Goal: Find specific page/section: Find specific page/section

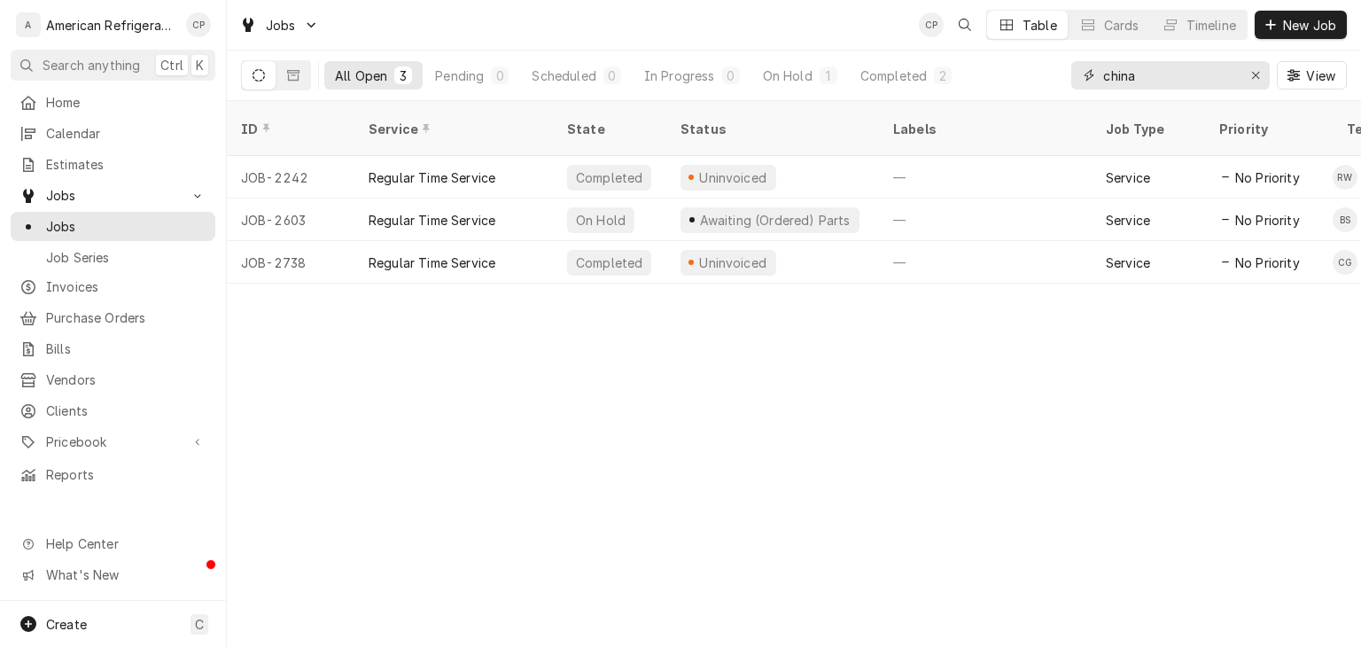
click at [1139, 78] on input "china" at bounding box center [1169, 75] width 133 height 28
type input "freddy"
type input "Freddy corrales"
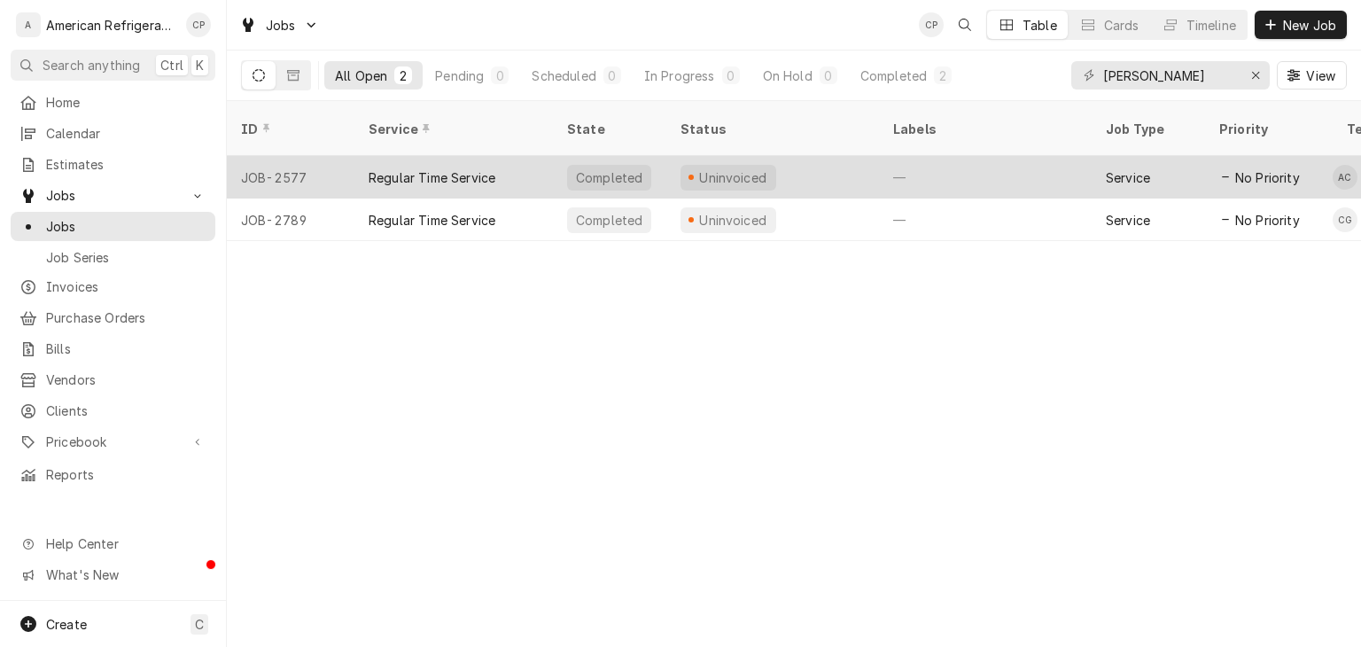
click at [452, 168] on div "Regular Time Service" at bounding box center [432, 177] width 127 height 19
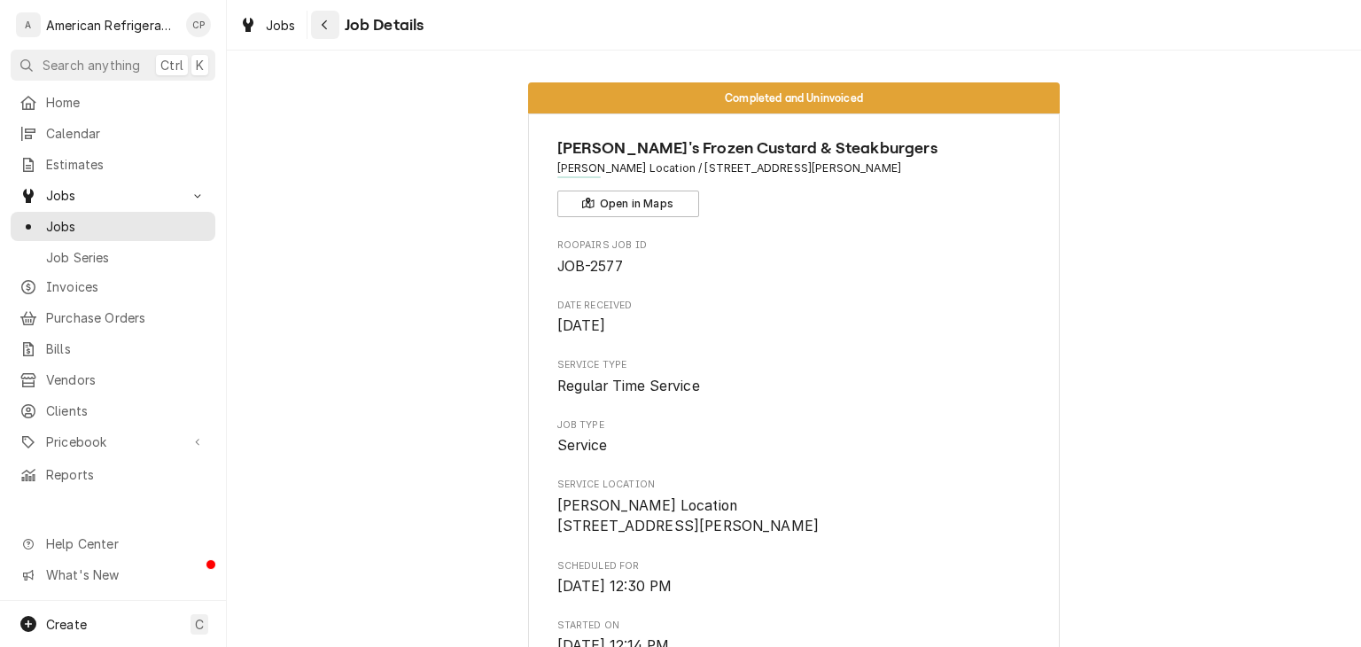
click at [337, 34] on button "Navigate back" at bounding box center [325, 25] width 28 height 28
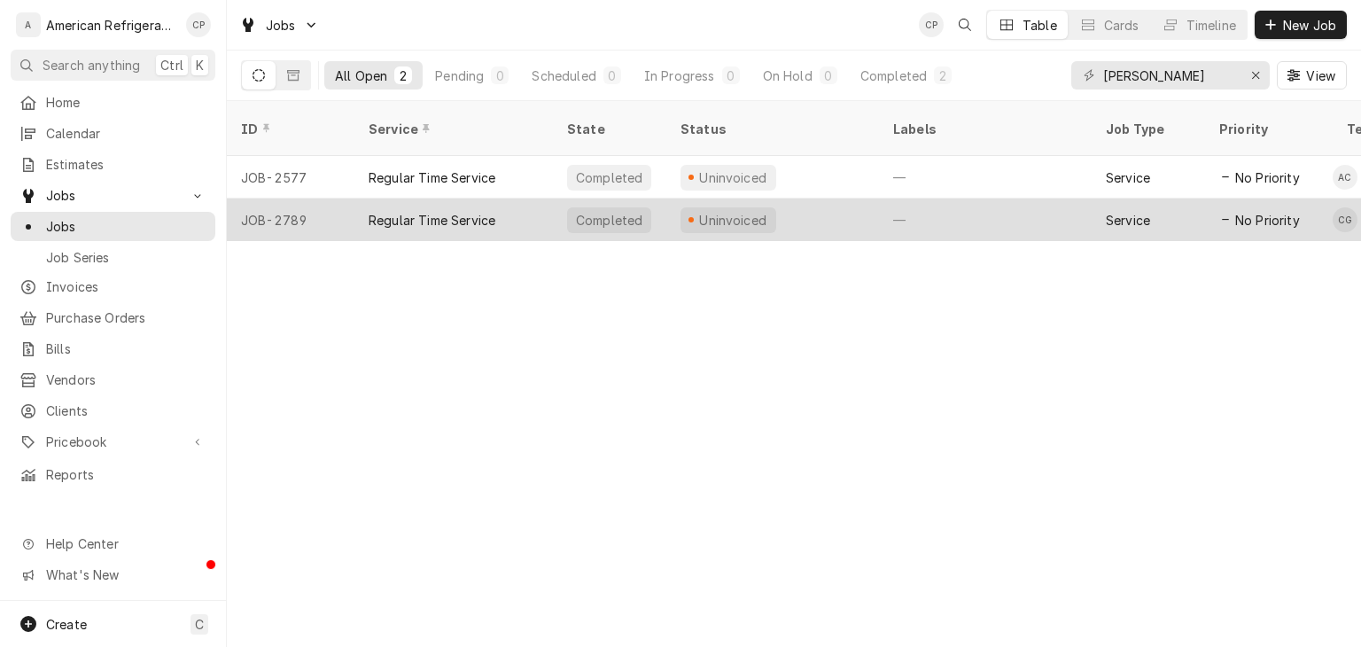
click at [427, 211] on div "Regular Time Service" at bounding box center [432, 220] width 127 height 19
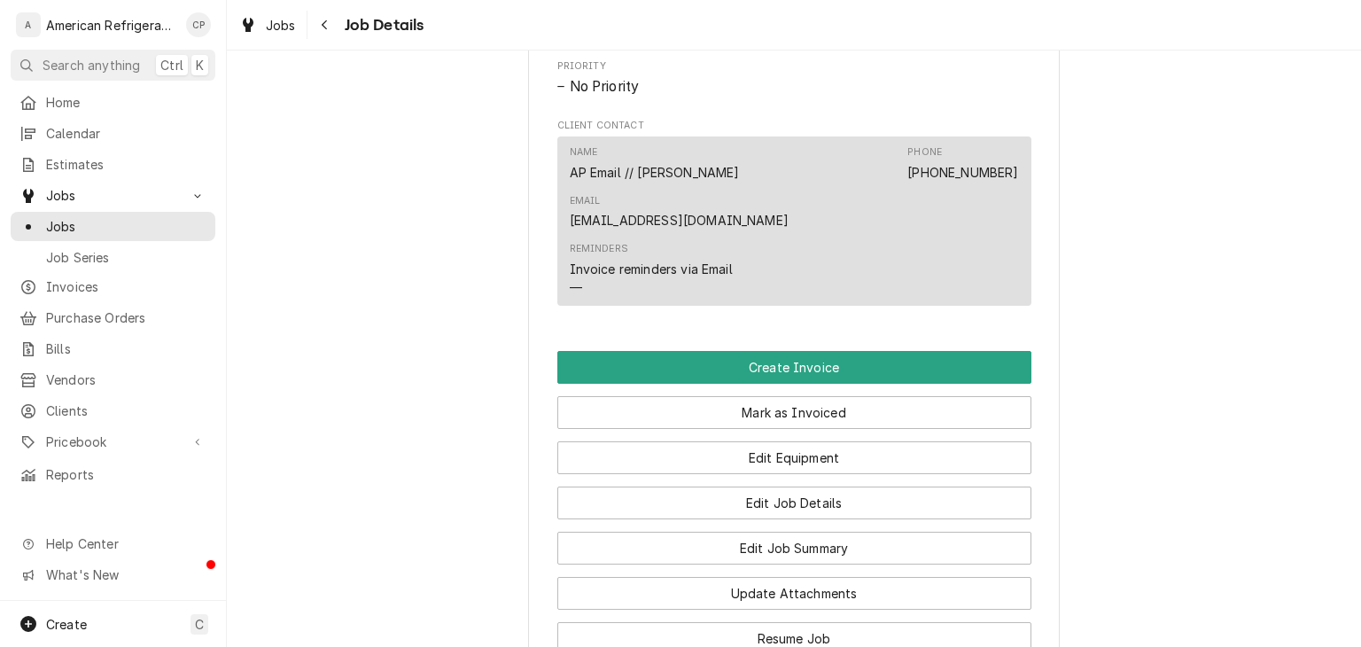
scroll to position [1052, 0]
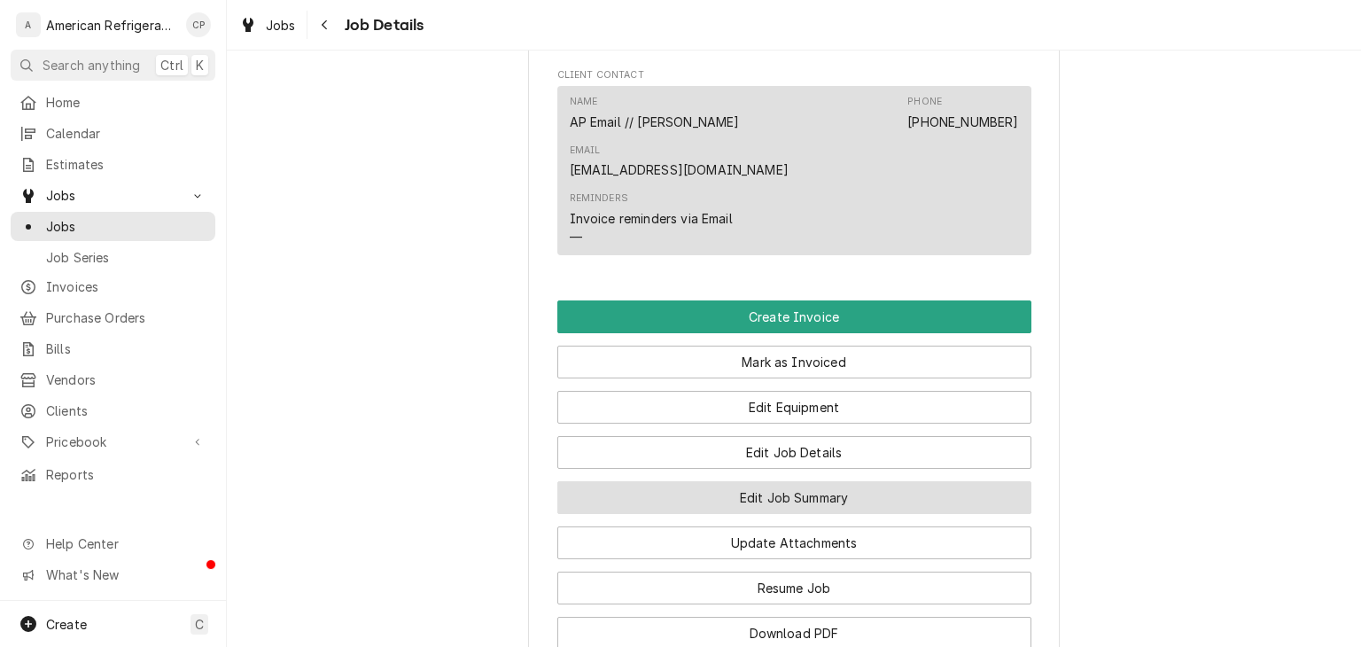
click at [782, 481] on button "Edit Job Summary" at bounding box center [794, 497] width 474 height 33
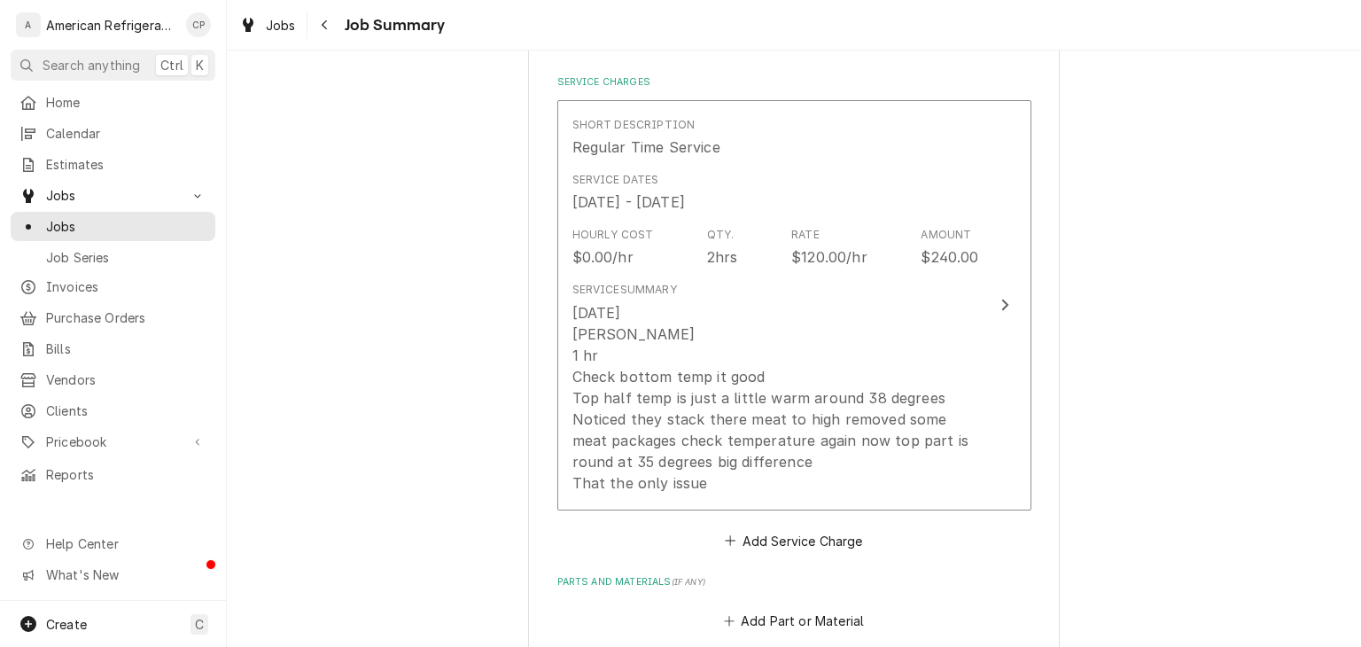
scroll to position [516, 0]
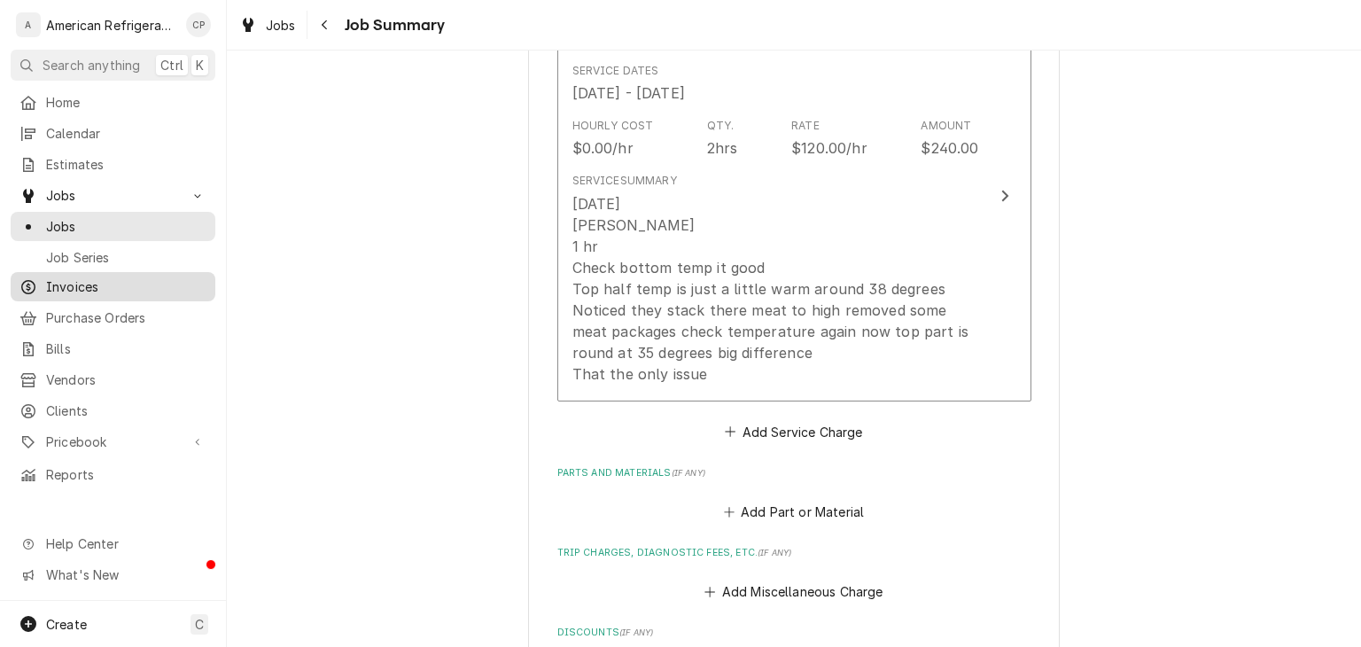
click at [174, 282] on span "Invoices" at bounding box center [126, 286] width 160 height 19
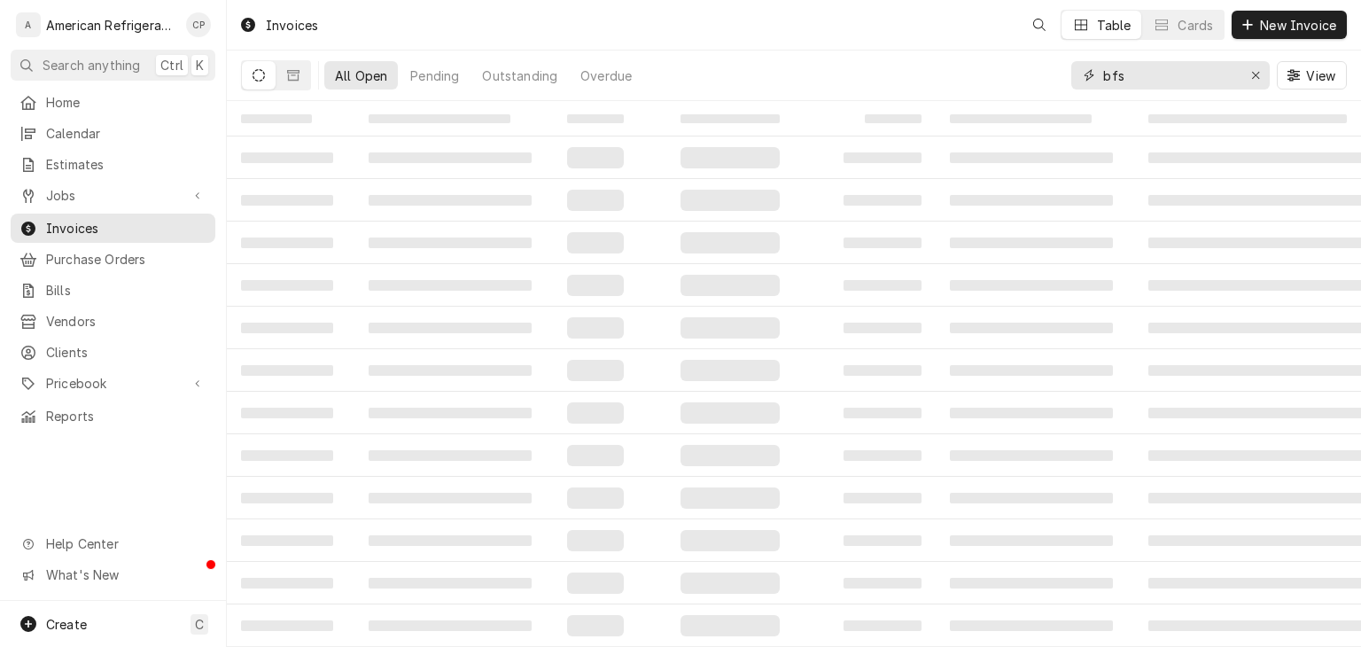
click at [1177, 79] on input "bfs" at bounding box center [1169, 75] width 133 height 28
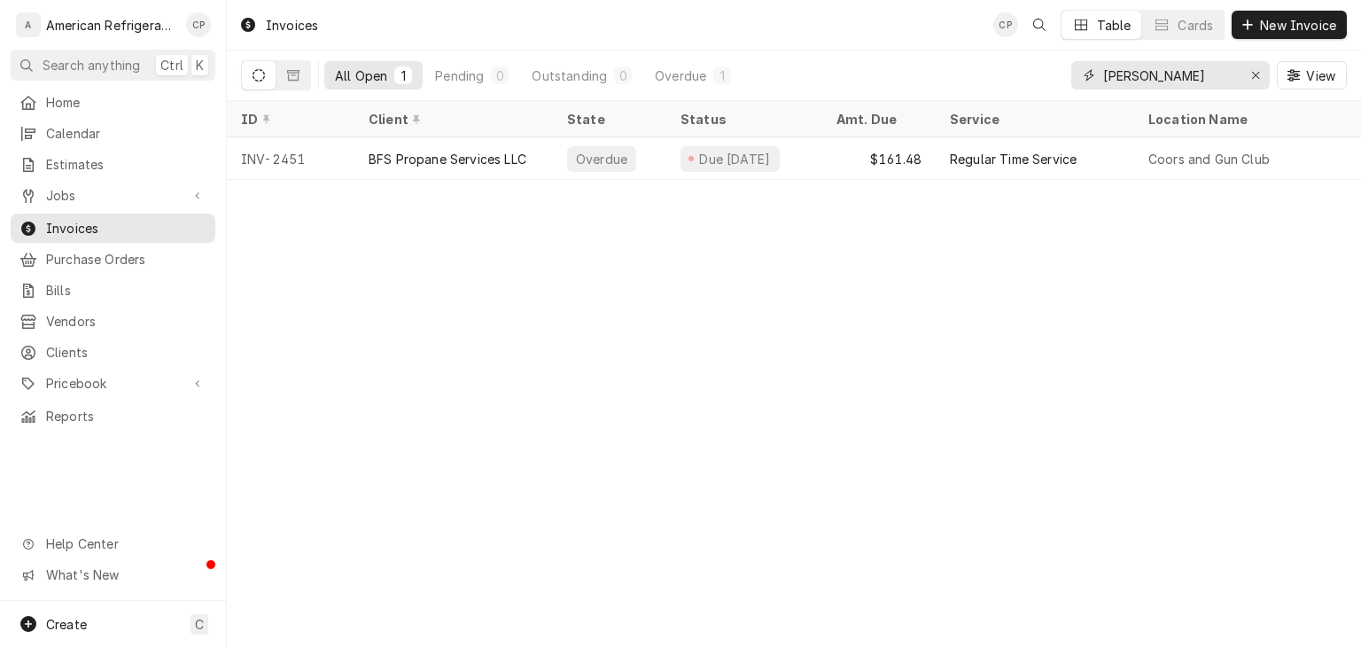
type input "[PERSON_NAME]"
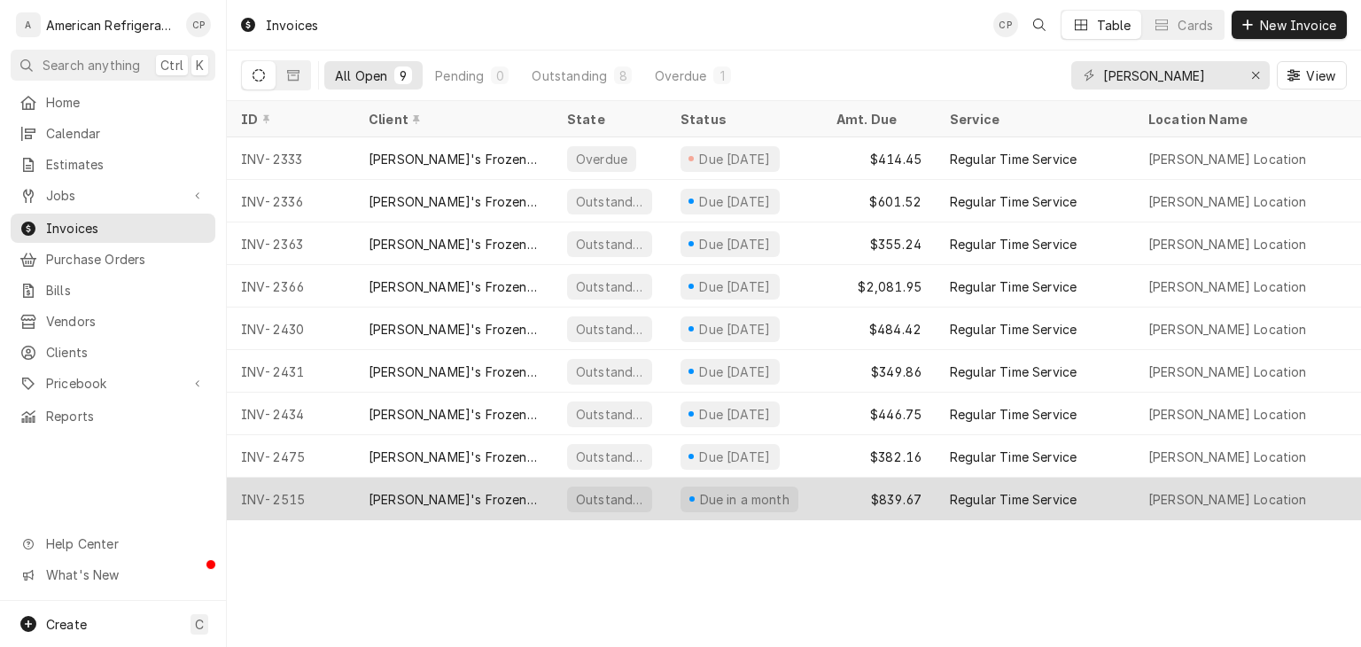
click at [459, 501] on div "[PERSON_NAME]'s Frozen Custard & Steakburgers" at bounding box center [453, 498] width 198 height 43
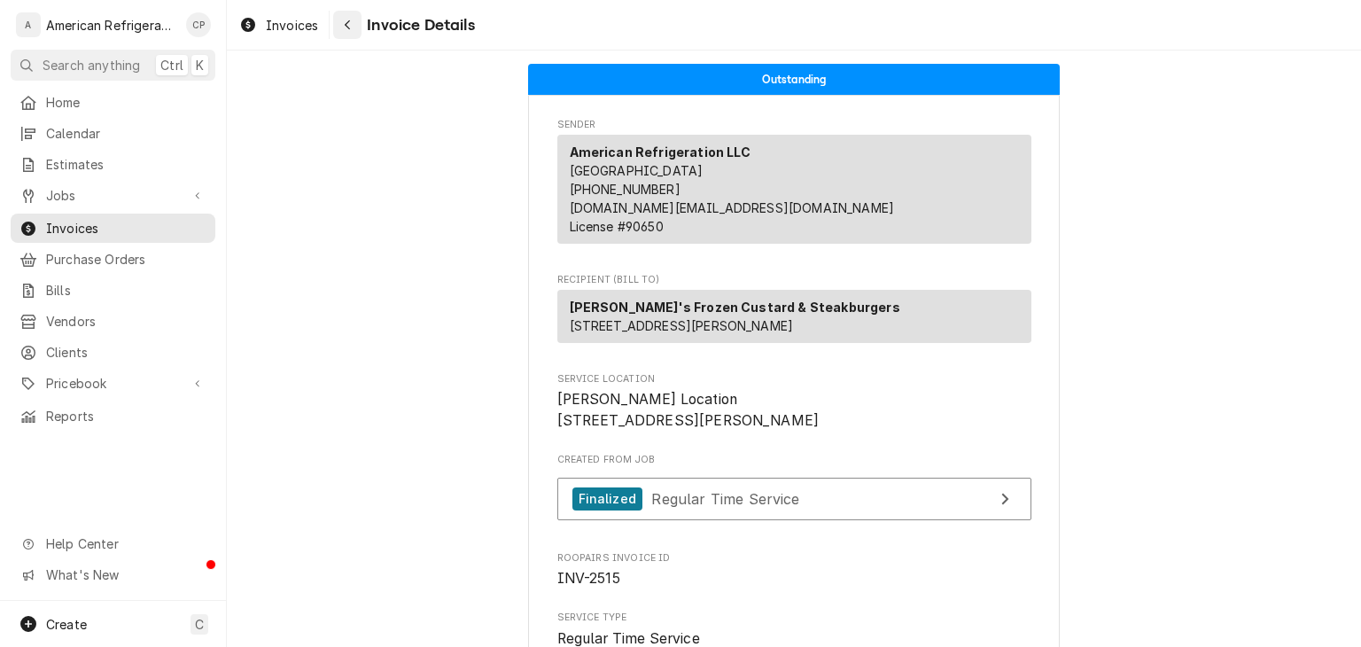
click at [353, 29] on div "Navigate back" at bounding box center [347, 25] width 18 height 18
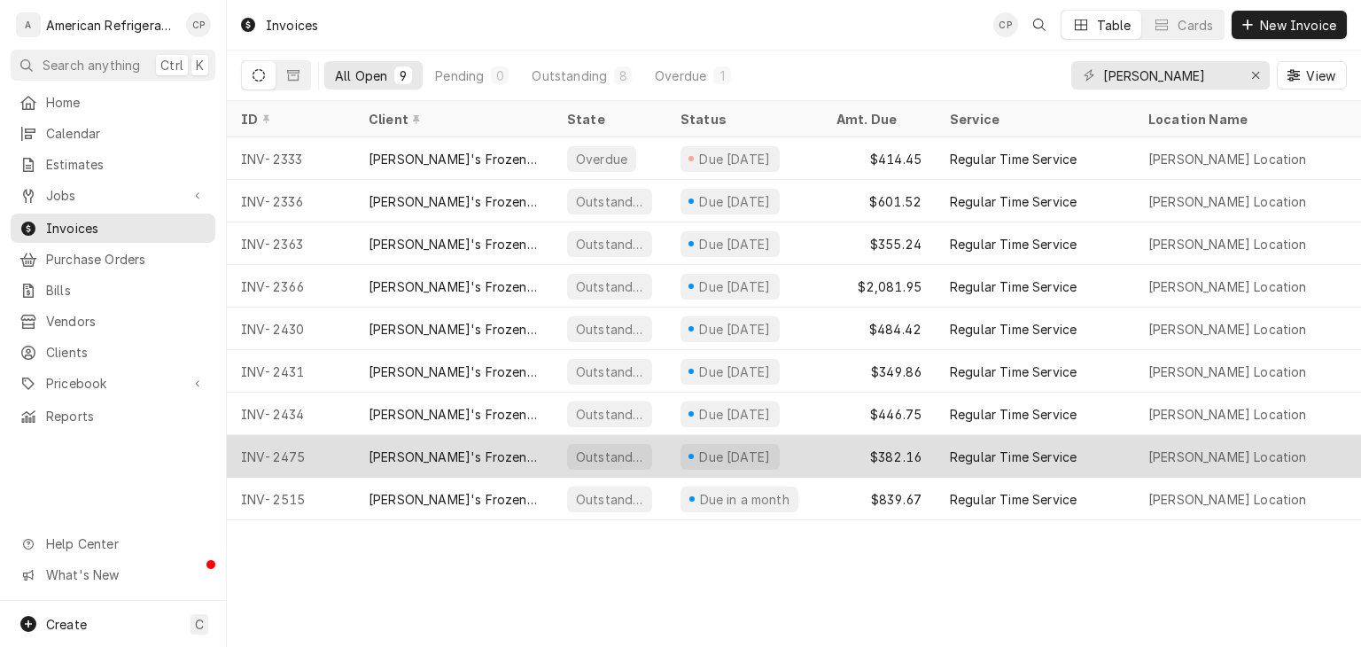
click at [442, 448] on div "[PERSON_NAME]'s Frozen Custard & Steakburgers" at bounding box center [454, 456] width 170 height 19
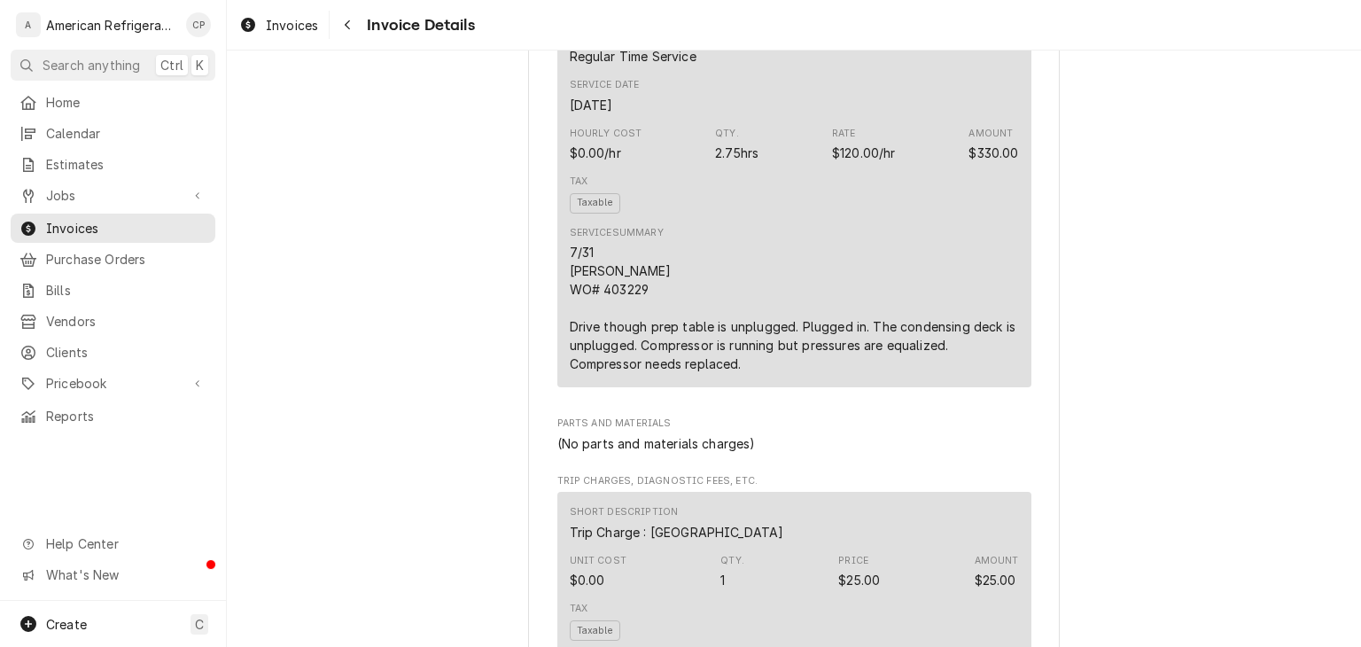
scroll to position [981, 0]
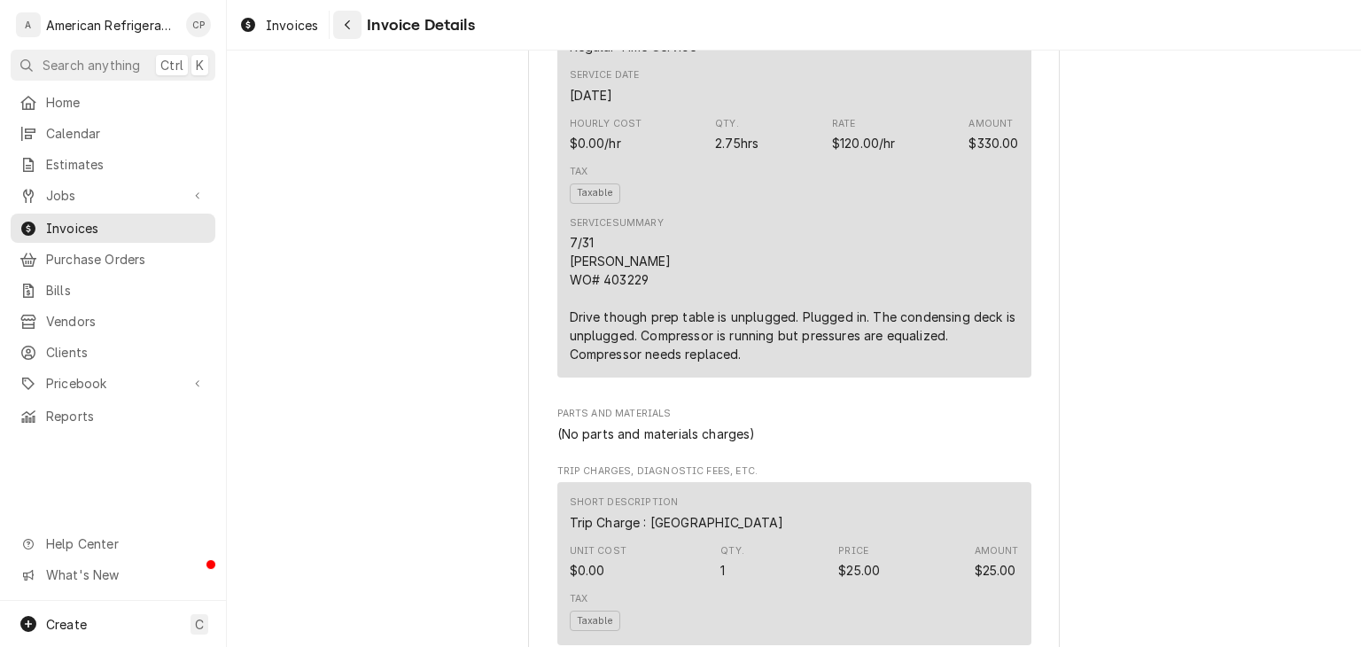
click at [355, 23] on div "Navigate back" at bounding box center [347, 25] width 18 height 18
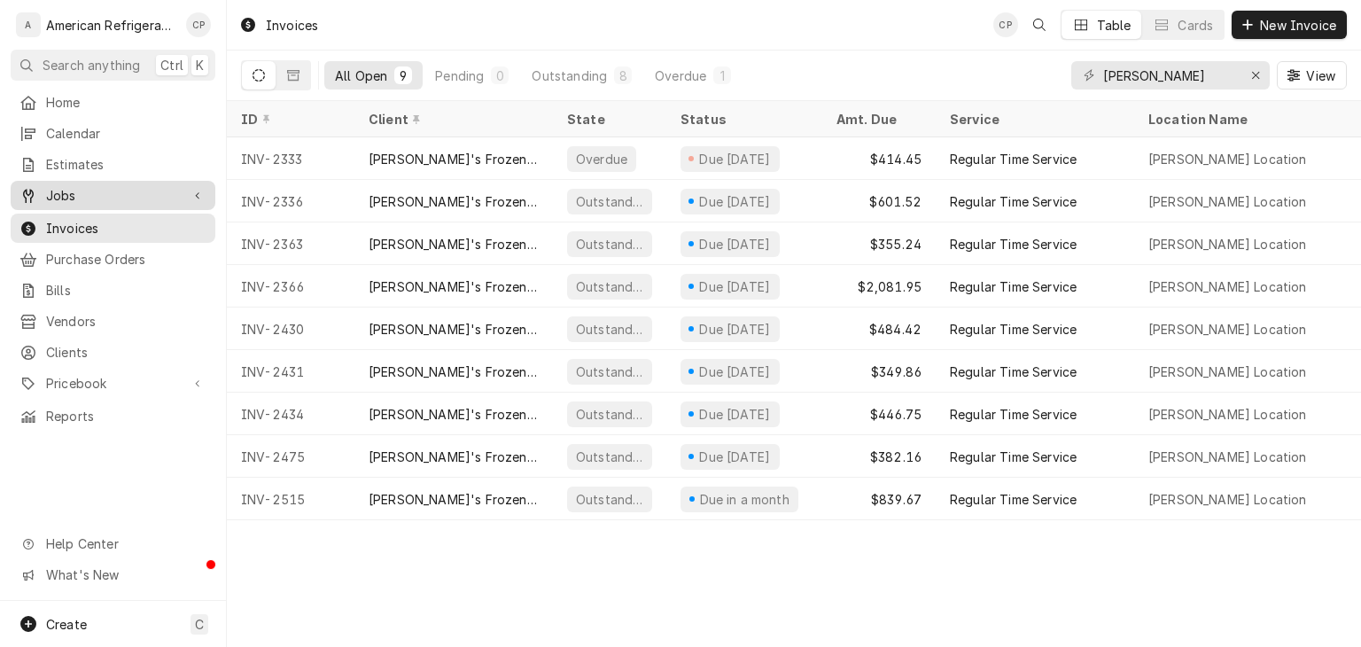
click at [158, 186] on span "Jobs" at bounding box center [113, 195] width 134 height 19
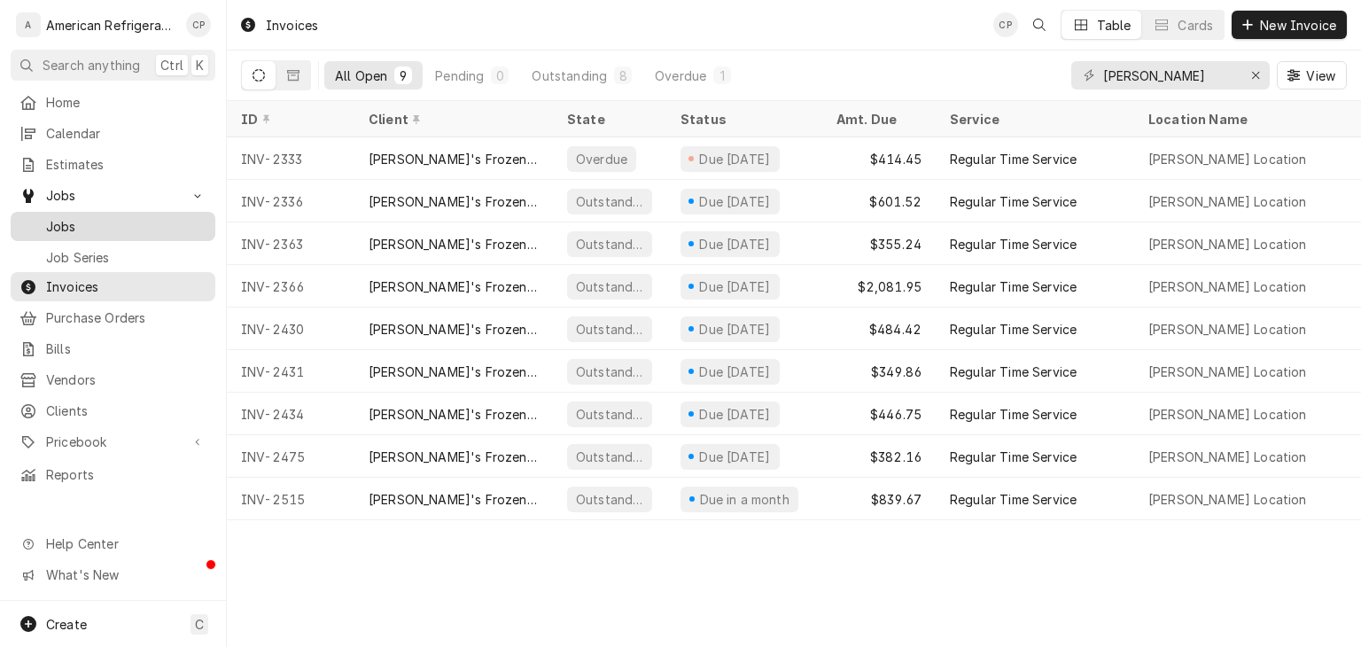
click at [152, 215] on div "Jobs" at bounding box center [113, 226] width 198 height 22
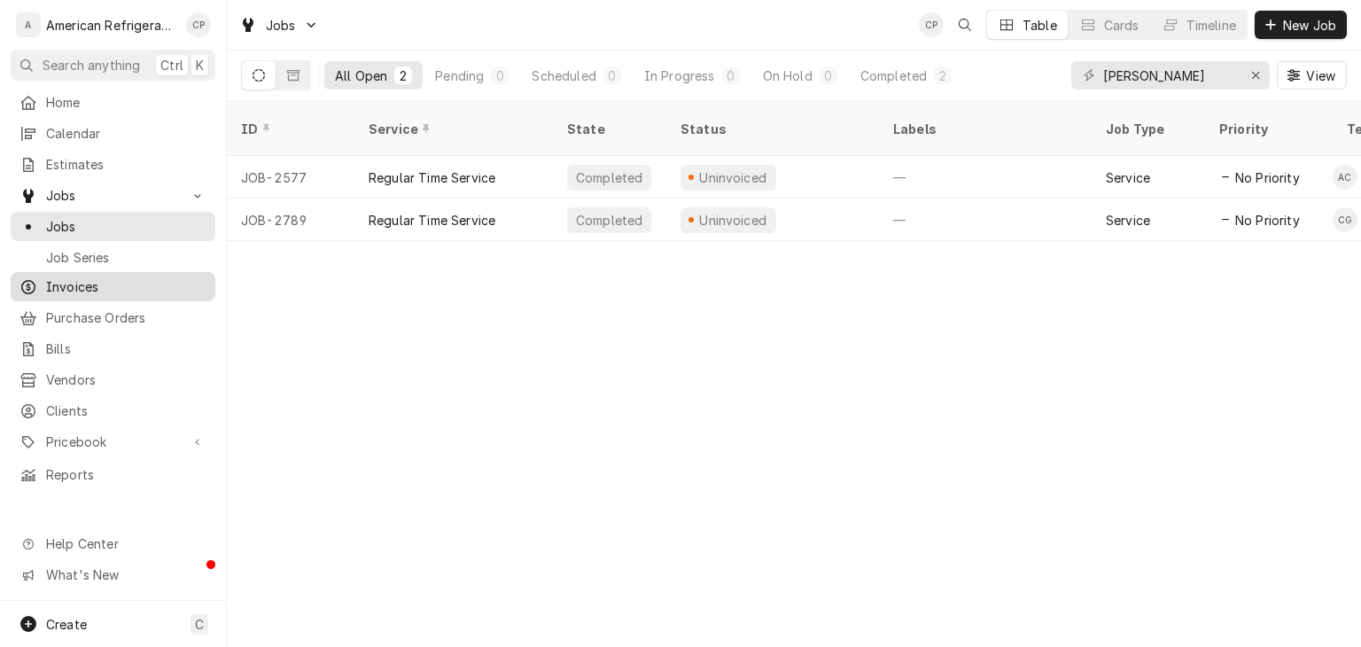
click at [113, 277] on span "Invoices" at bounding box center [126, 286] width 160 height 19
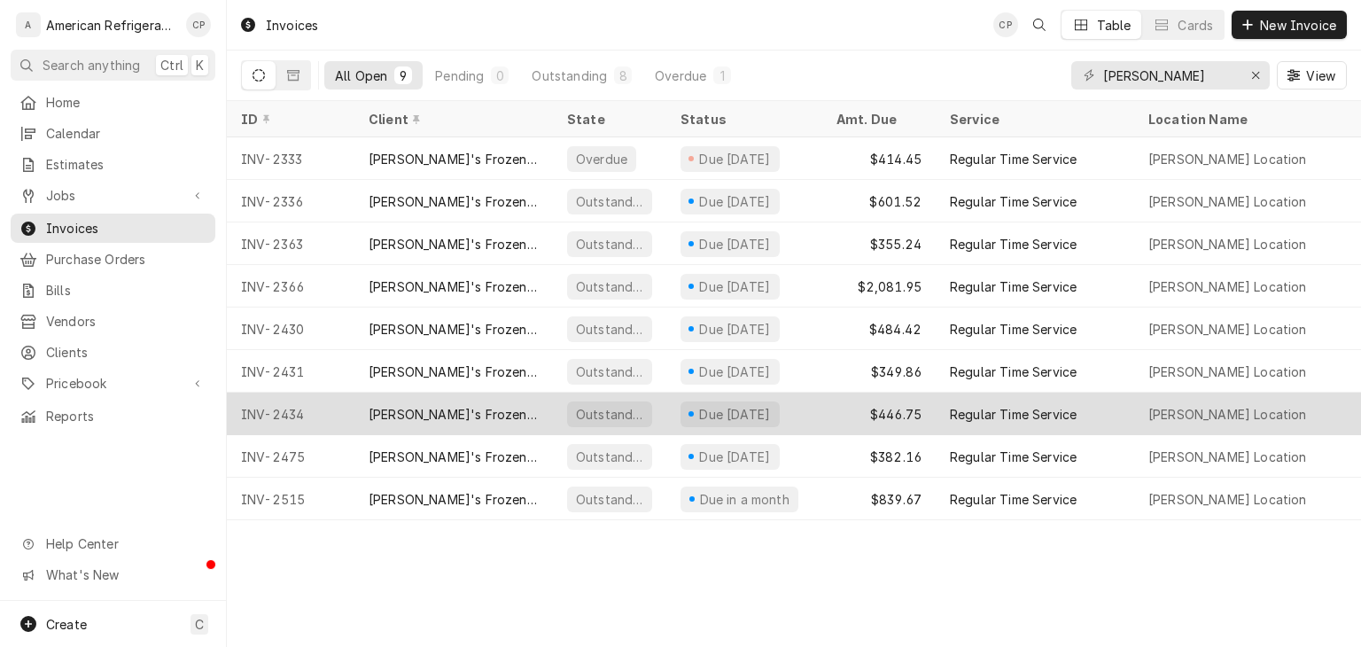
click at [460, 398] on div "Freddy's Frozen Custard & Steakburgers" at bounding box center [453, 413] width 198 height 43
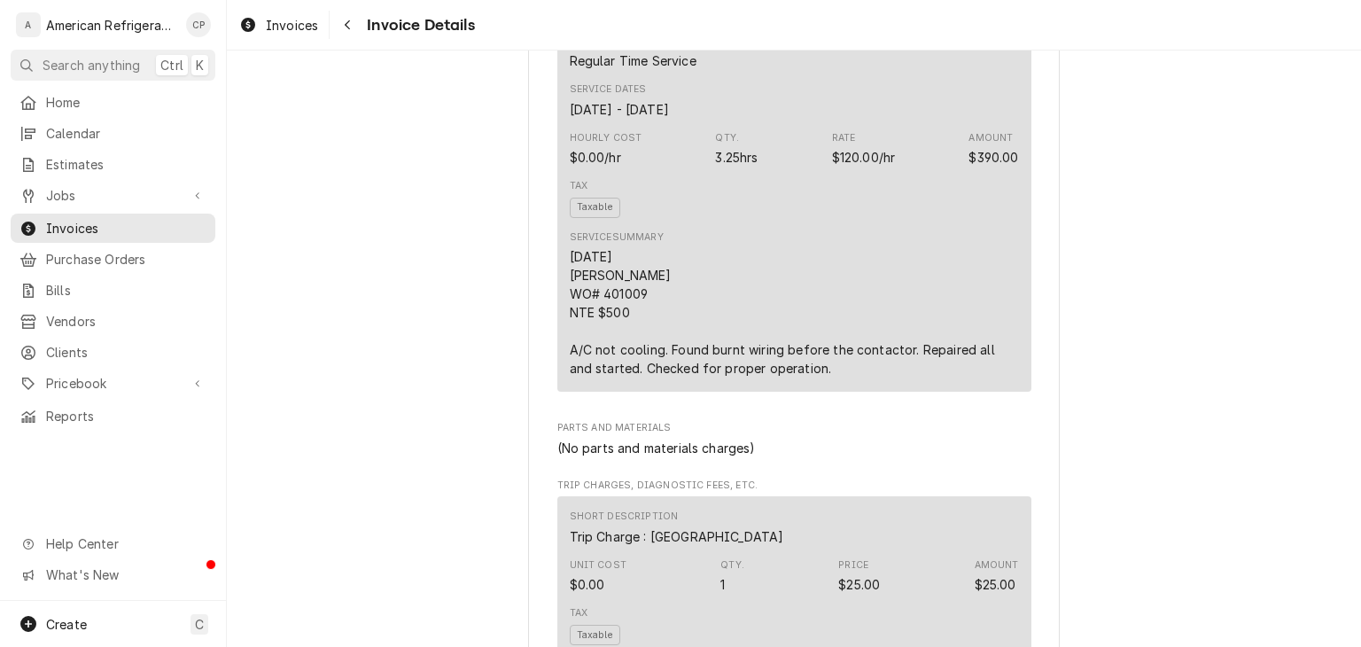
scroll to position [967, 0]
click at [350, 40] on div "Invoices Invoice Details" at bounding box center [794, 25] width 1134 height 50
click at [352, 35] on button "Navigate back" at bounding box center [347, 25] width 28 height 28
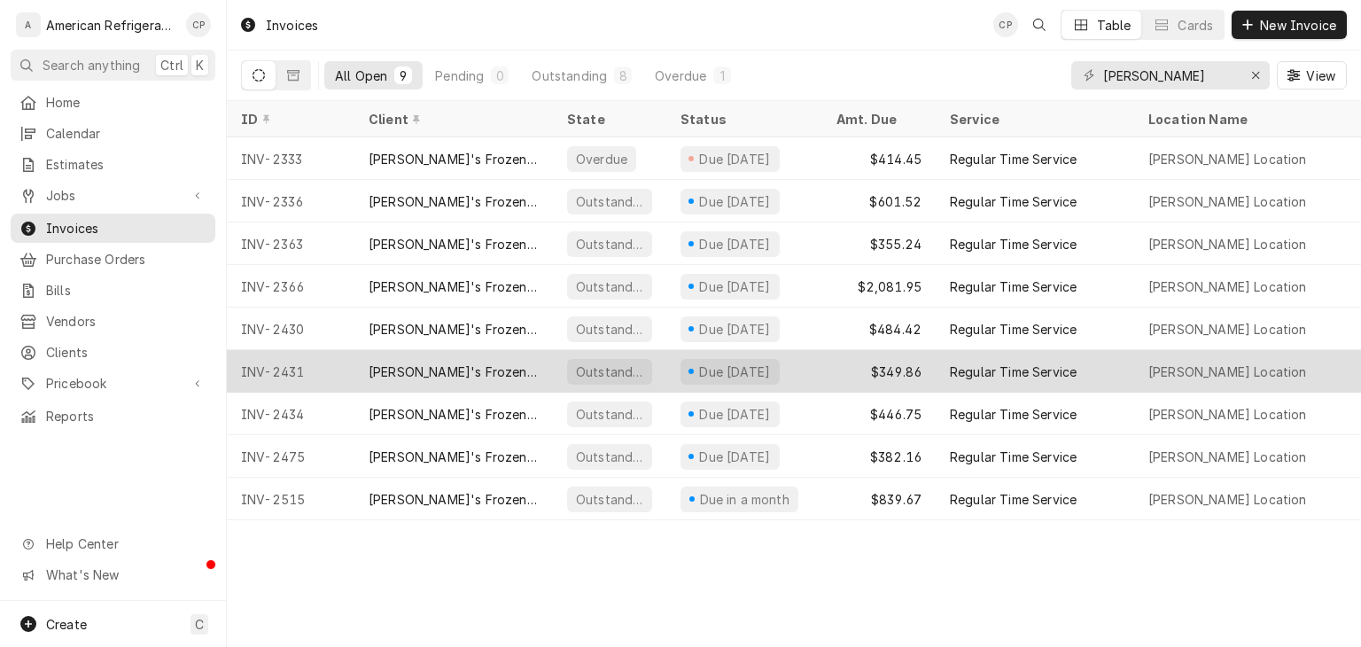
click at [419, 369] on div "[PERSON_NAME]'s Frozen Custard & Steakburgers" at bounding box center [454, 371] width 170 height 19
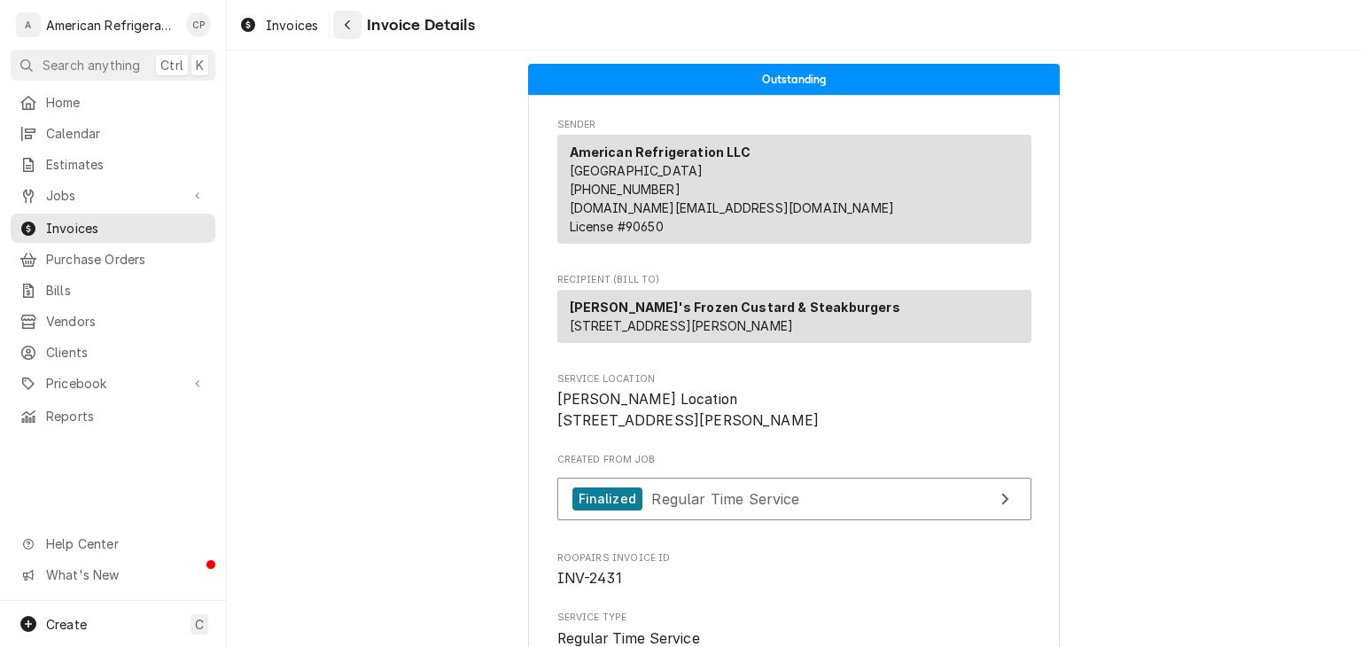
click at [354, 35] on button "Navigate back" at bounding box center [347, 25] width 28 height 28
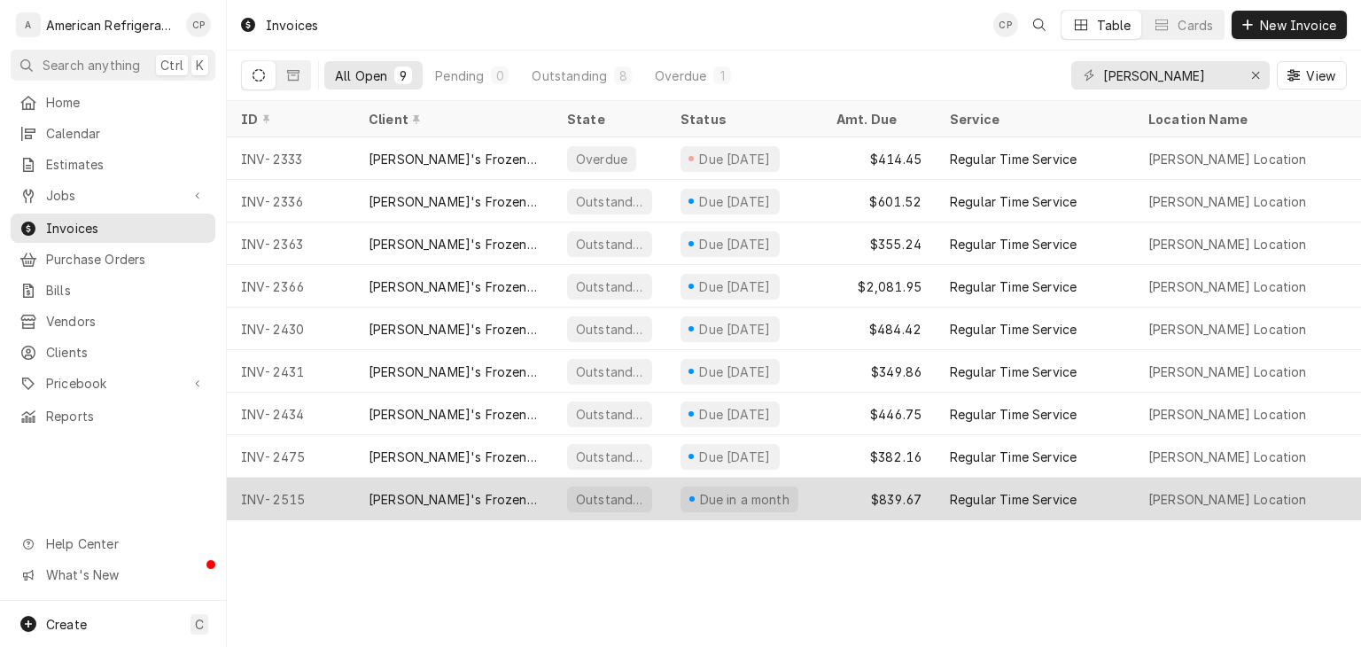
click at [427, 490] on div "[PERSON_NAME]'s Frozen Custard & Steakburgers" at bounding box center [454, 499] width 170 height 19
